Goal: Task Accomplishment & Management: Use online tool/utility

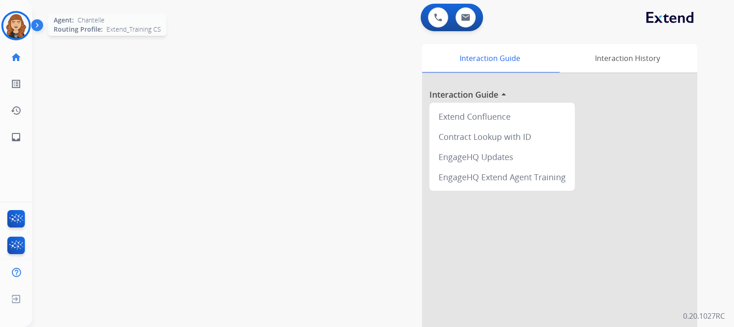
click at [3, 29] on div at bounding box center [15, 25] width 29 height 29
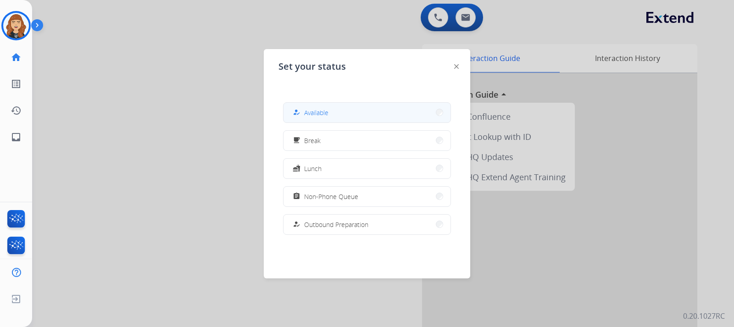
click at [365, 113] on button "how_to_reg Available" at bounding box center [367, 113] width 167 height 20
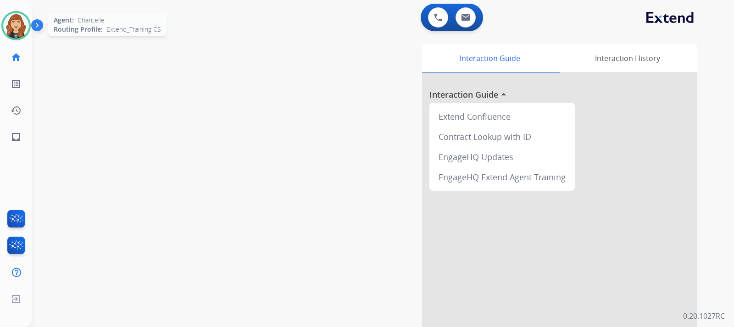
click at [10, 29] on img at bounding box center [16, 26] width 26 height 26
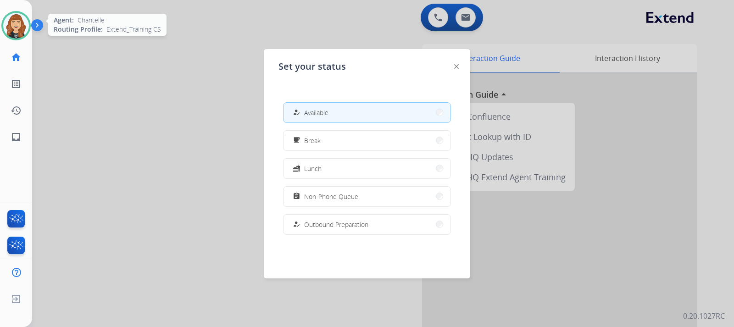
click at [10, 29] on img at bounding box center [16, 26] width 26 height 26
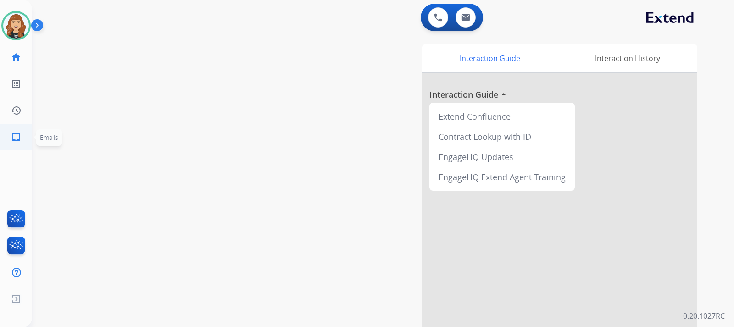
click at [13, 139] on mat-icon "inbox" at bounding box center [16, 137] width 11 height 11
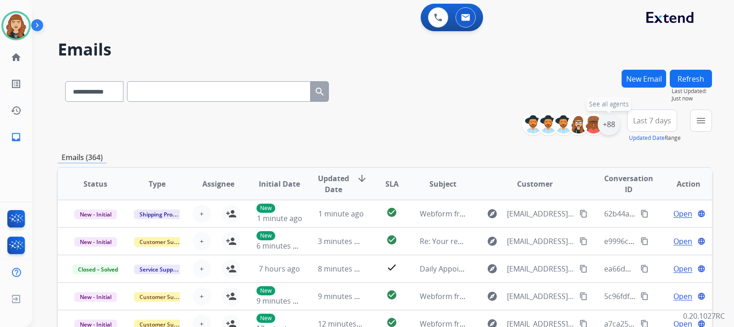
click at [604, 121] on div "+88" at bounding box center [609, 124] width 22 height 22
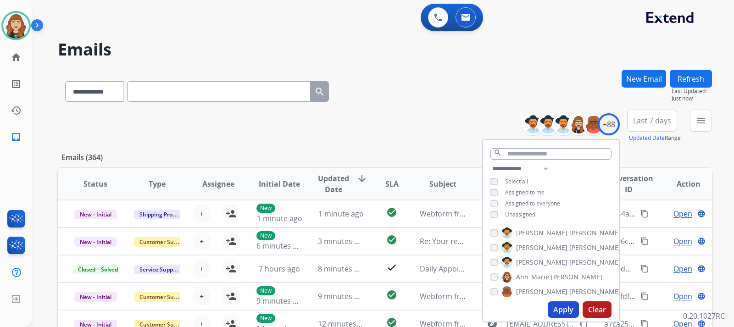
click at [544, 63] on div "**********" at bounding box center [372, 196] width 680 height 327
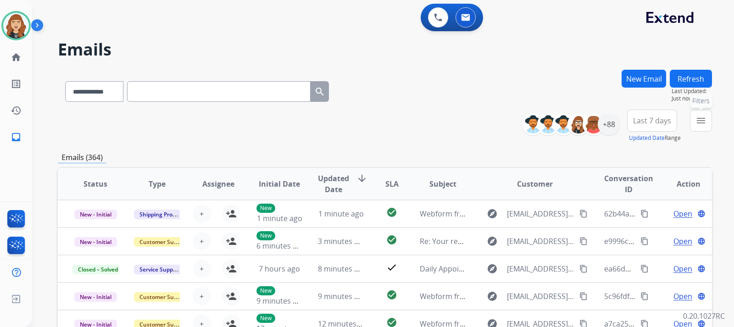
click at [702, 117] on mat-icon "menu" at bounding box center [701, 120] width 11 height 11
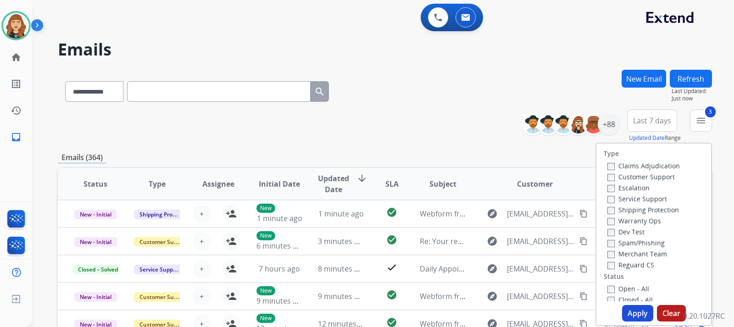
click at [630, 314] on button "Apply" at bounding box center [637, 313] width 31 height 17
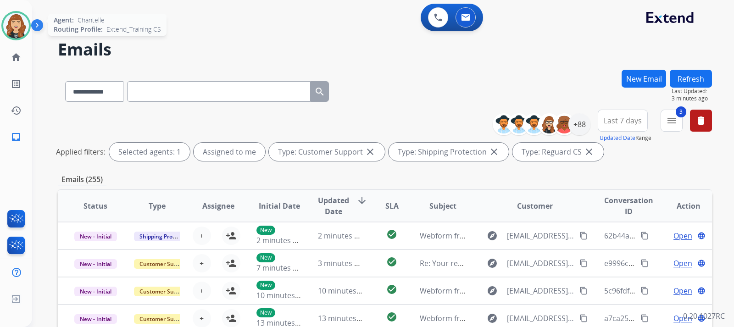
click at [14, 25] on img at bounding box center [16, 26] width 26 height 26
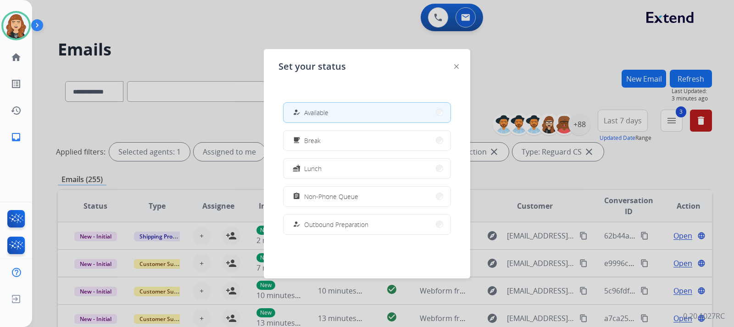
click at [457, 66] on img at bounding box center [456, 66] width 5 height 5
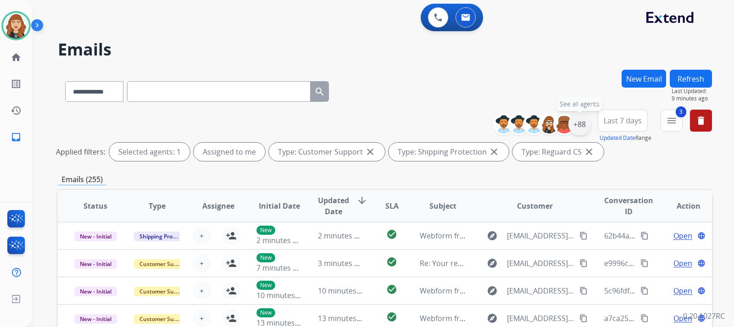
click at [579, 131] on div "+88" at bounding box center [579, 124] width 22 height 22
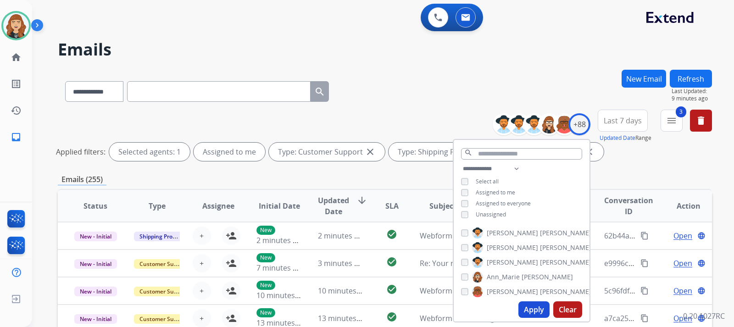
click at [665, 154] on div "Applied filters: Selected agents: 1 Assigned to me Type: Customer Support close…" at bounding box center [383, 152] width 654 height 18
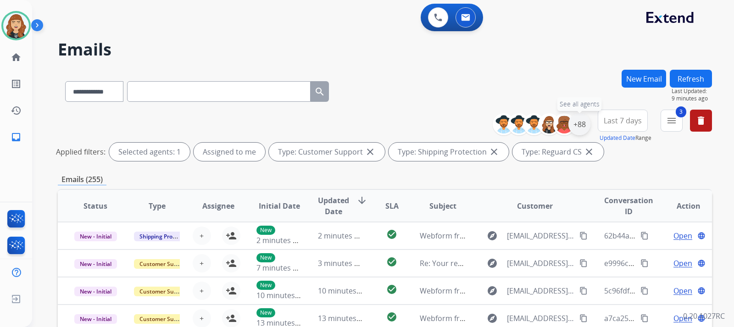
click at [576, 127] on div "+88" at bounding box center [579, 124] width 22 height 22
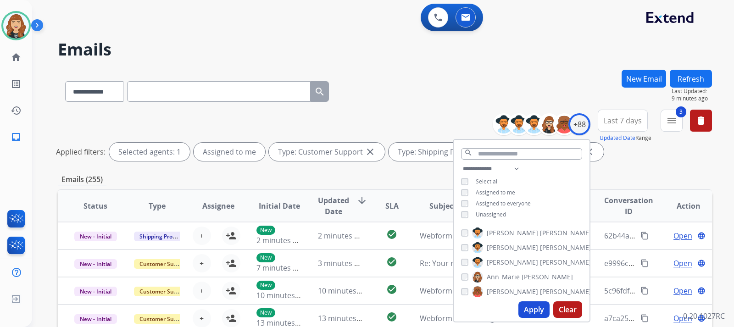
click at [525, 310] on button "Apply" at bounding box center [533, 309] width 31 height 17
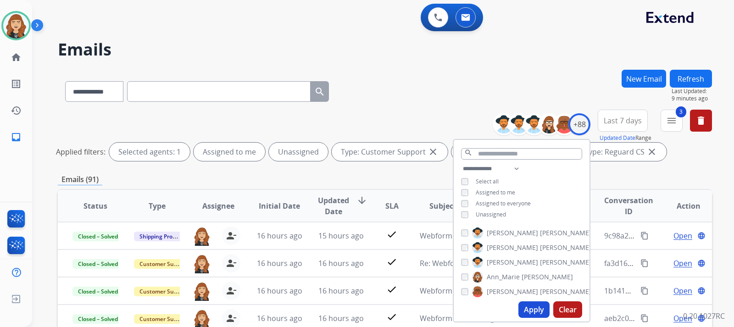
click at [602, 91] on div "**********" at bounding box center [385, 90] width 654 height 40
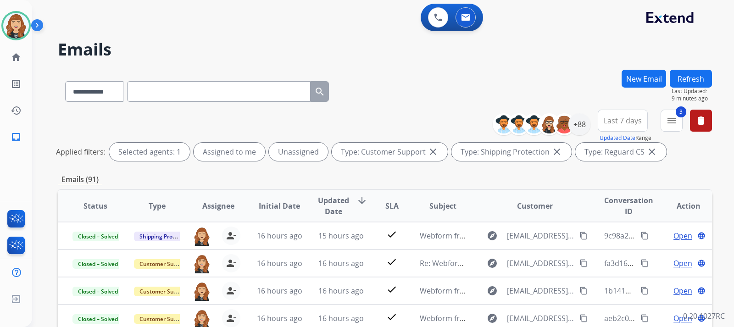
click at [692, 80] on button "Refresh" at bounding box center [691, 79] width 42 height 18
click at [579, 127] on div "+88" at bounding box center [579, 124] width 22 height 22
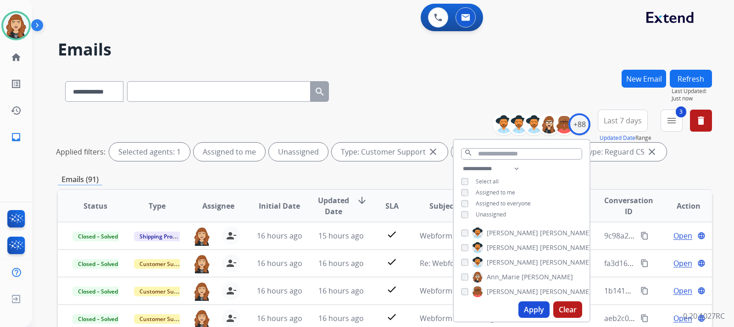
click at [534, 309] on button "Apply" at bounding box center [533, 309] width 31 height 17
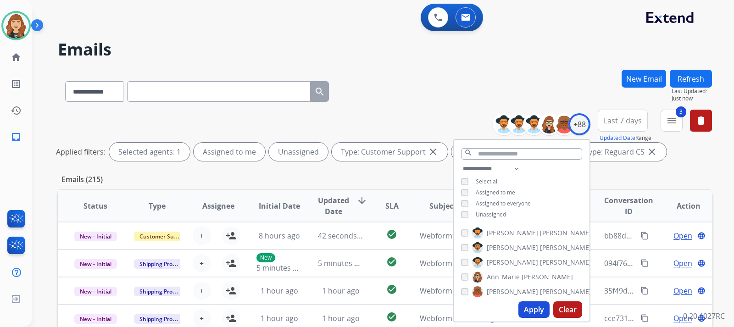
click at [720, 180] on div "**********" at bounding box center [383, 163] width 702 height 327
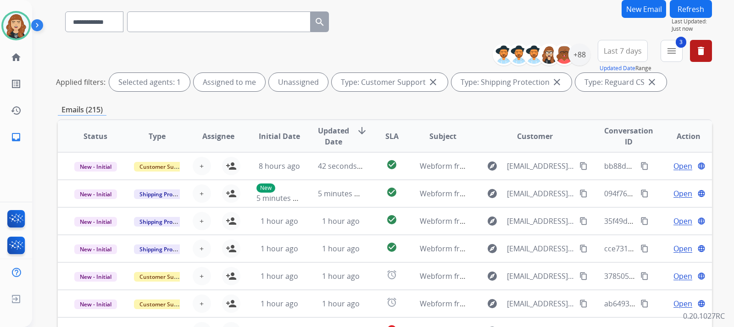
scroll to position [217, 0]
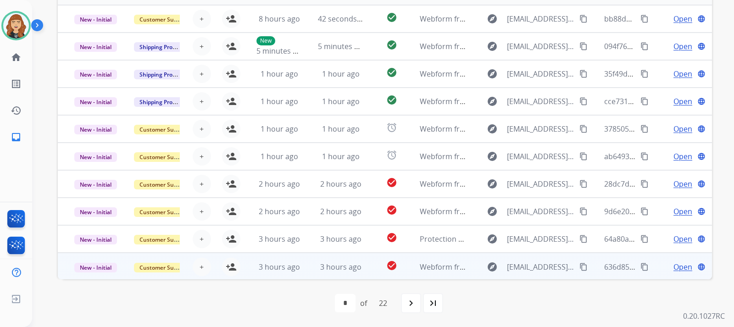
click at [676, 267] on span "Open" at bounding box center [683, 267] width 19 height 11
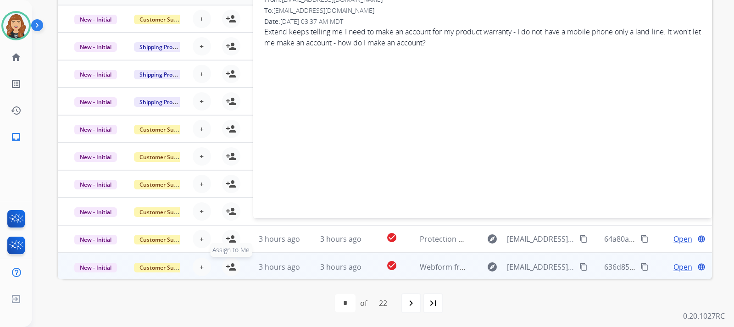
click at [227, 266] on mat-icon "person_add" at bounding box center [231, 267] width 11 height 11
click at [727, 140] on div "**********" at bounding box center [383, 163] width 702 height 327
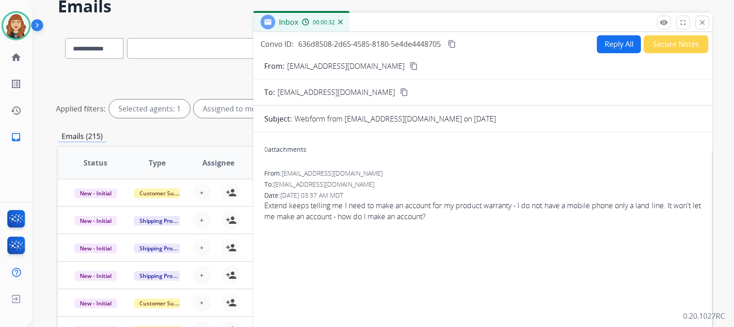
scroll to position [33, 0]
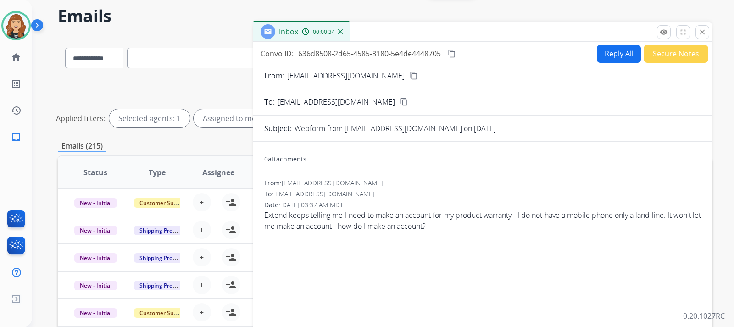
click at [410, 73] on mat-icon "content_copy" at bounding box center [414, 76] width 8 height 8
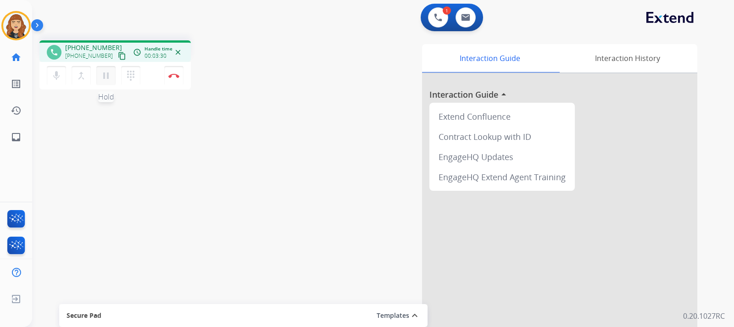
click at [108, 70] on mat-icon "pause" at bounding box center [105, 75] width 11 height 11
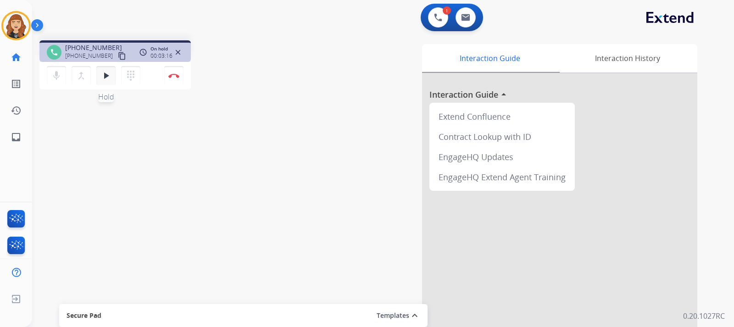
click at [102, 76] on mat-icon "play_arrow" at bounding box center [105, 75] width 11 height 11
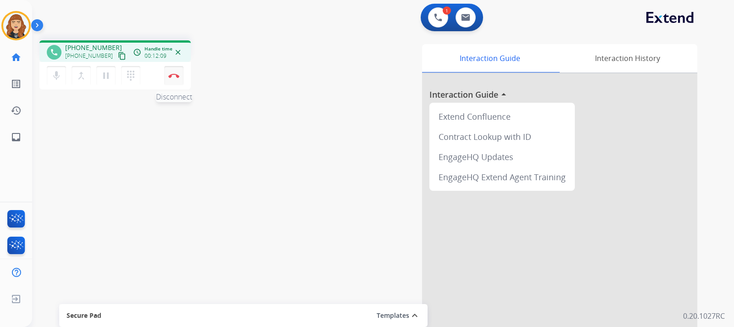
click at [175, 75] on img at bounding box center [173, 75] width 11 height 5
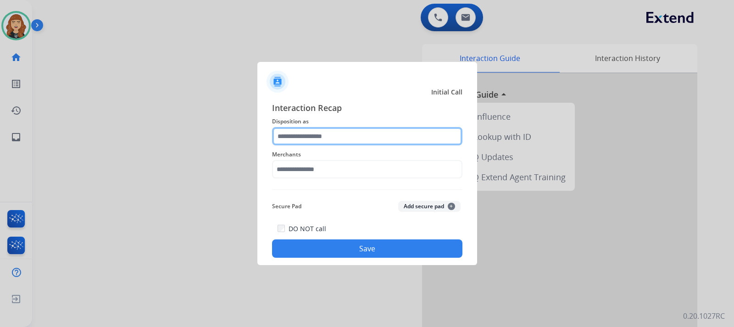
click at [340, 134] on input "text" at bounding box center [367, 136] width 190 height 18
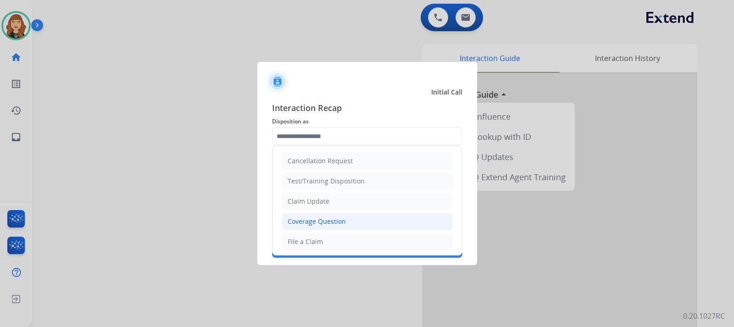
click at [318, 220] on div "Coverage Question" at bounding box center [317, 221] width 58 height 9
type input "**********"
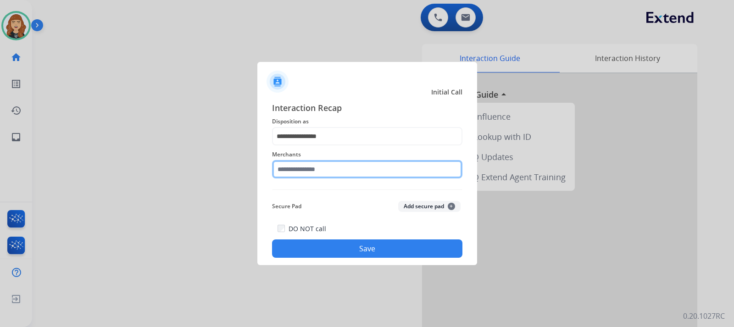
click at [318, 167] on input "text" at bounding box center [367, 169] width 190 height 18
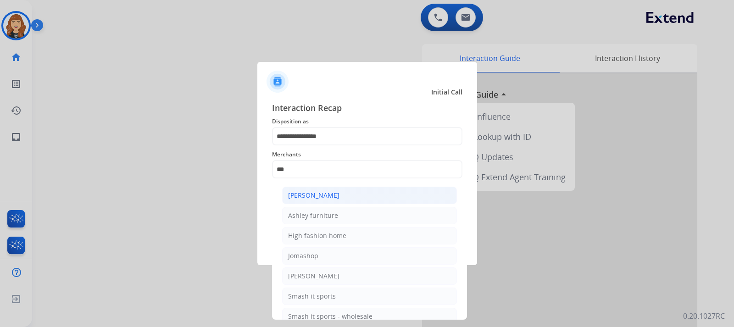
click at [321, 194] on div "[PERSON_NAME]" at bounding box center [313, 195] width 51 height 9
type input "**********"
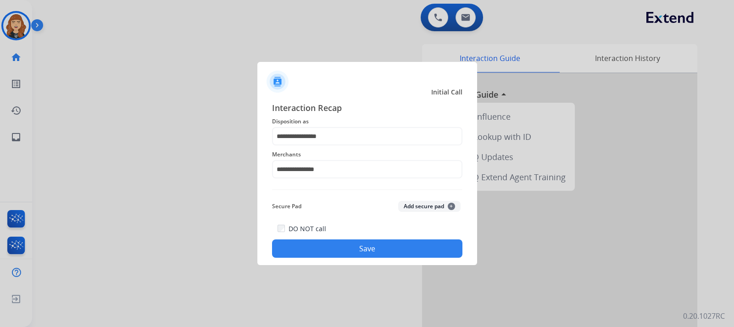
click at [335, 246] on button "Save" at bounding box center [367, 249] width 190 height 18
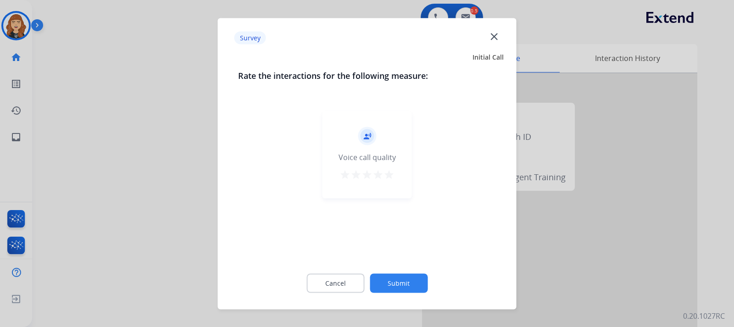
click at [402, 286] on button "Submit" at bounding box center [399, 282] width 58 height 19
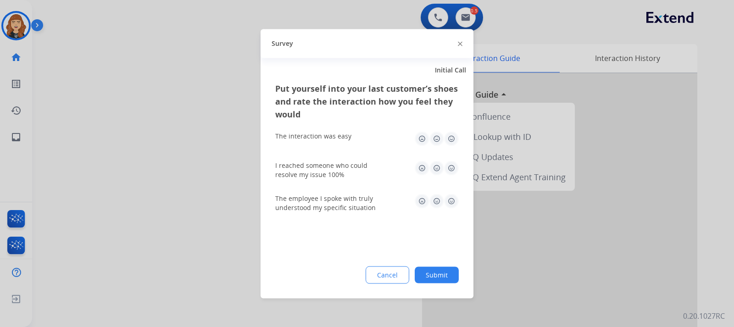
click at [435, 278] on button "Submit" at bounding box center [437, 275] width 44 height 17
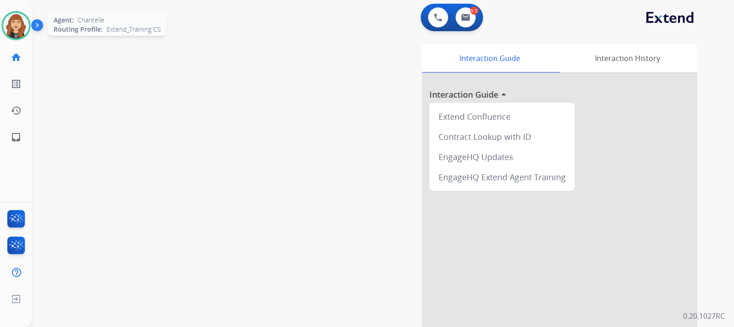
click at [17, 21] on img at bounding box center [16, 26] width 26 height 26
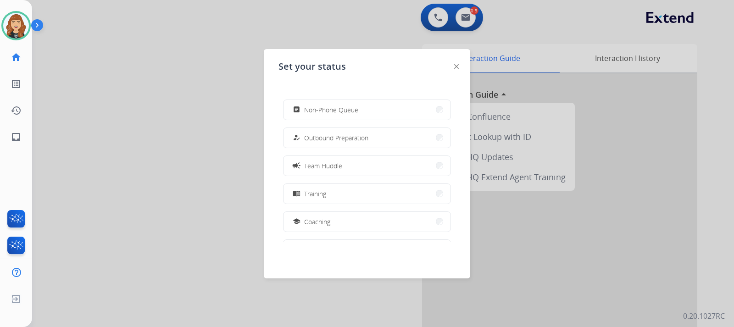
scroll to position [90, 0]
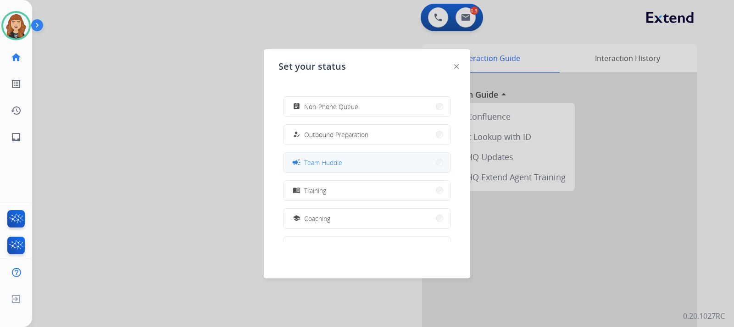
click at [334, 162] on span "Team Huddle" at bounding box center [323, 163] width 38 height 10
